Goal: Find specific page/section: Find specific page/section

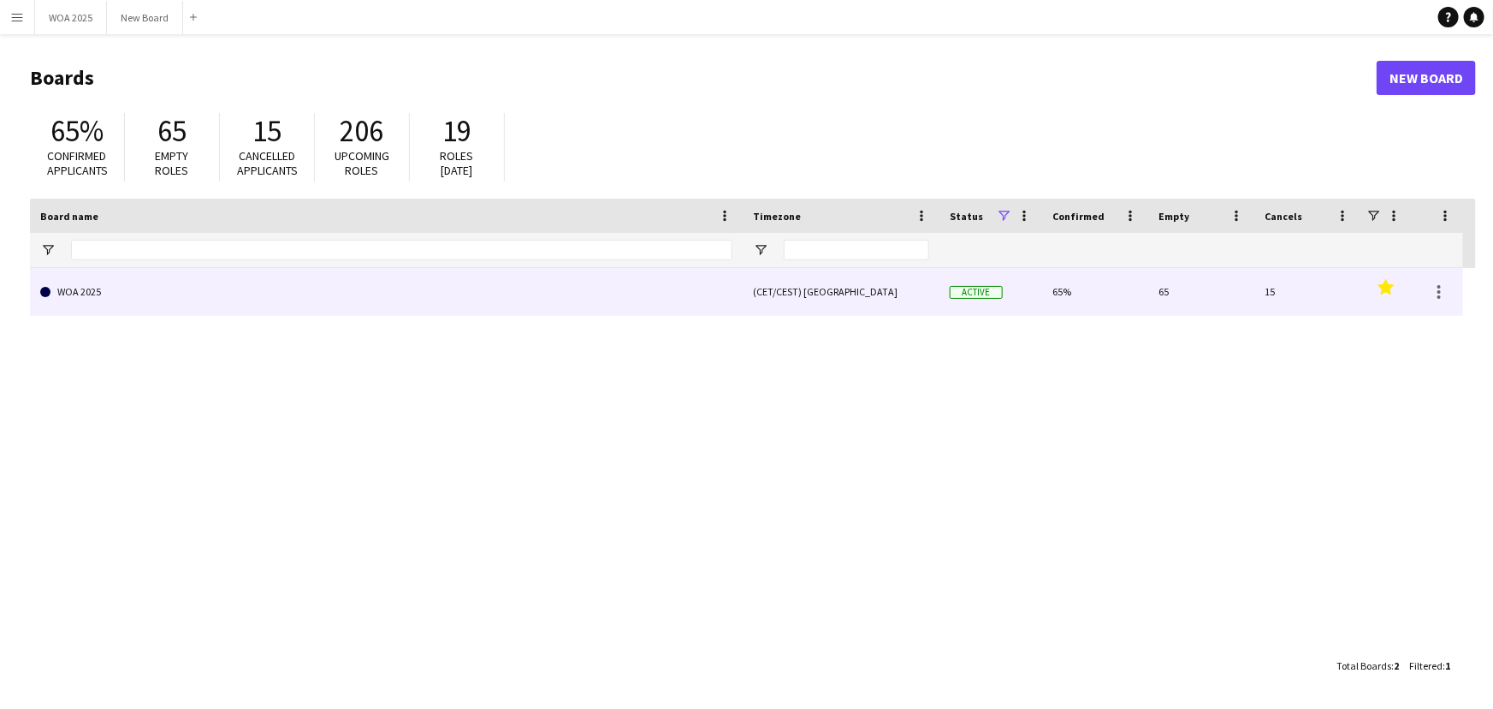
click at [142, 293] on link "WOA 2025" at bounding box center [386, 292] width 692 height 48
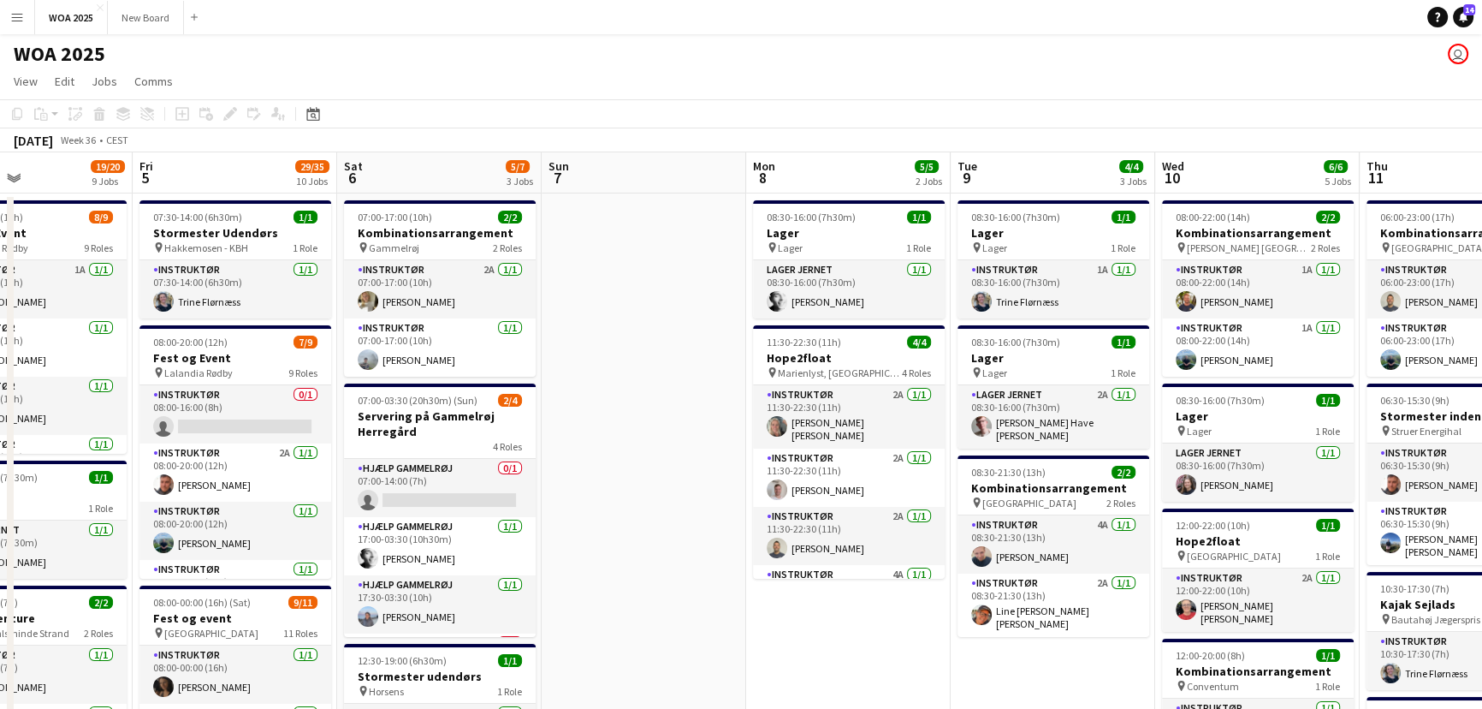
scroll to position [0, 513]
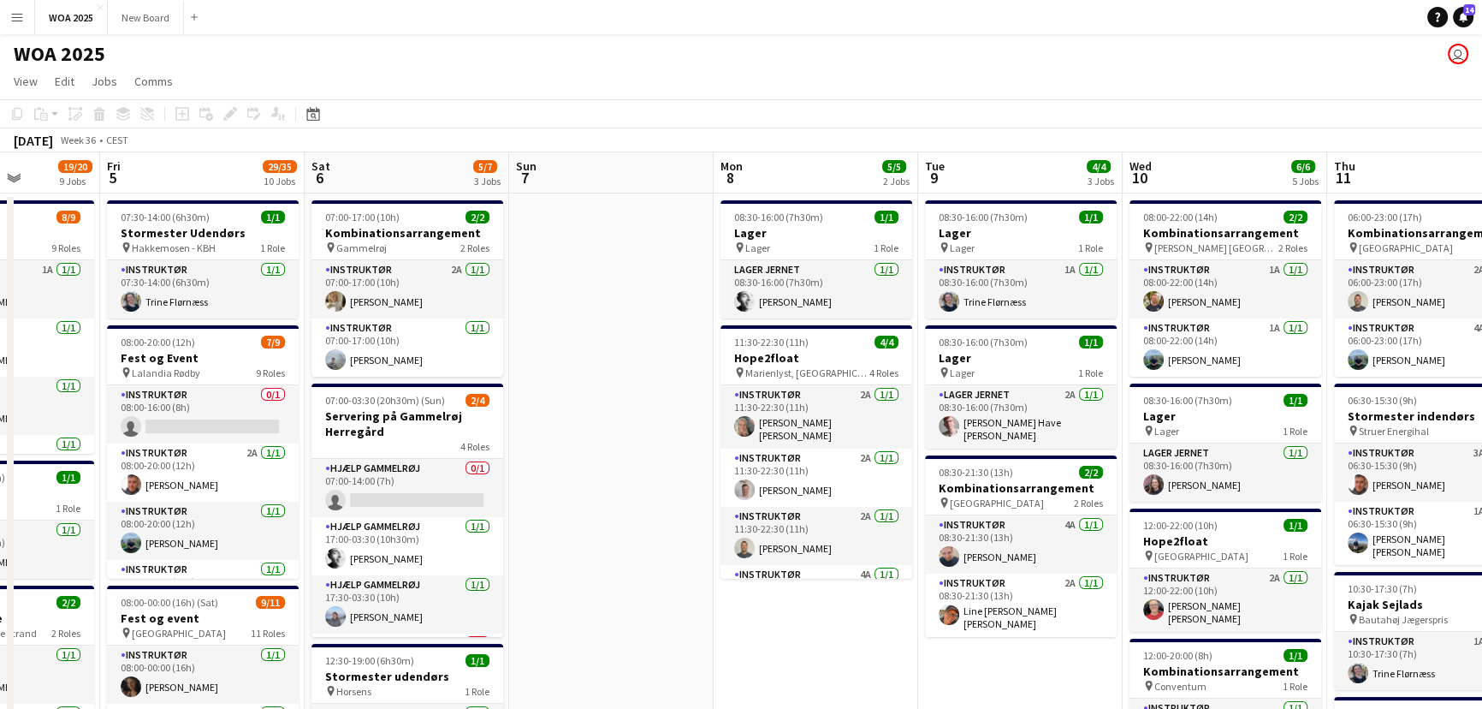
drag, startPoint x: 1150, startPoint y: 407, endPoint x: 637, endPoint y: 381, distance: 514.2
